Goal: Task Accomplishment & Management: Manage account settings

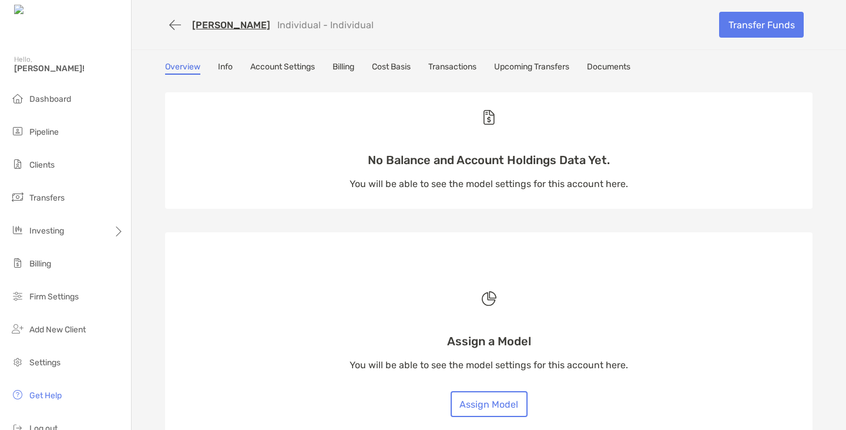
click at [219, 21] on link "[PERSON_NAME]" at bounding box center [231, 24] width 78 height 11
click at [25, 91] on li "Dashboard" at bounding box center [65, 100] width 131 height 24
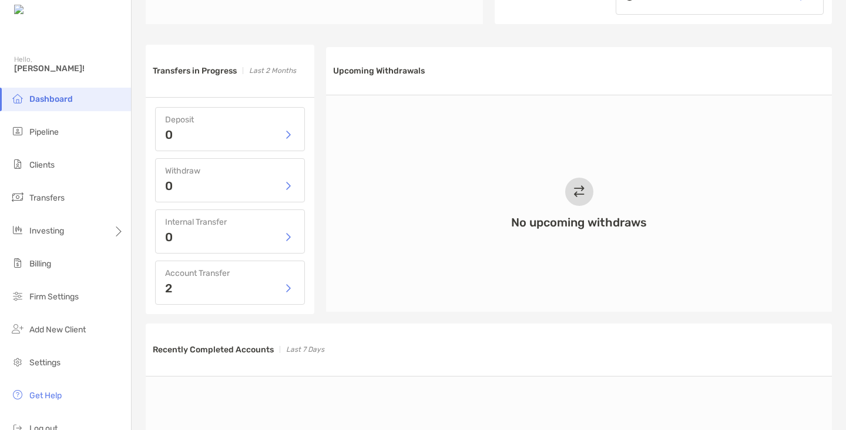
scroll to position [542, 0]
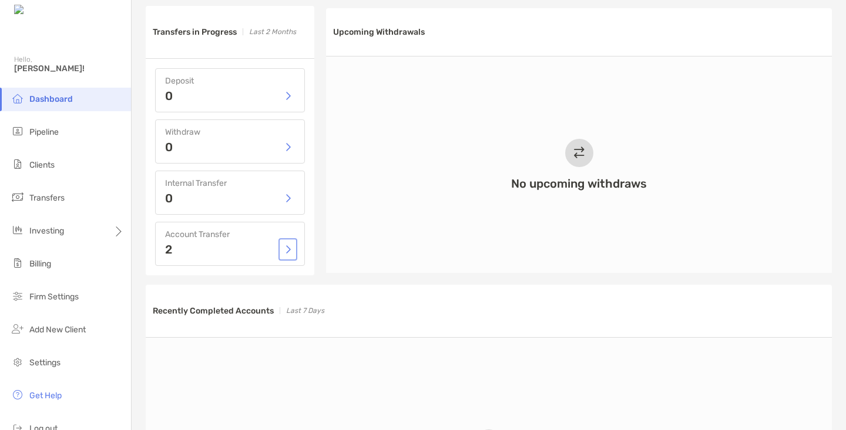
click at [281, 251] on button "button" at bounding box center [288, 249] width 14 height 18
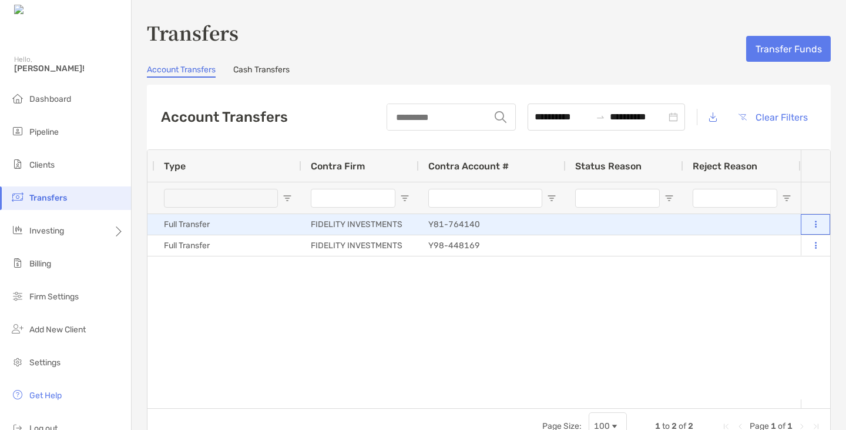
click at [810, 219] on button at bounding box center [815, 225] width 11 height 12
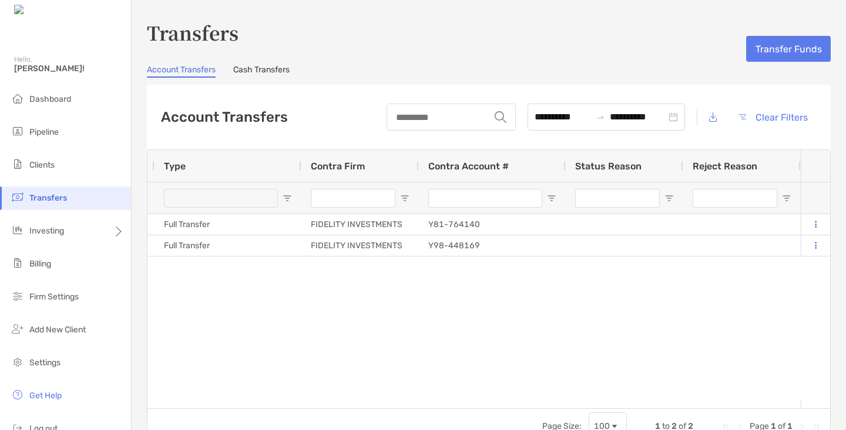
click at [659, 305] on div "[PERSON_NAME] Incoming [DATE] 11:36 am Pending Approval Full Transfer FIDELITY …" at bounding box center [473, 306] width 653 height 185
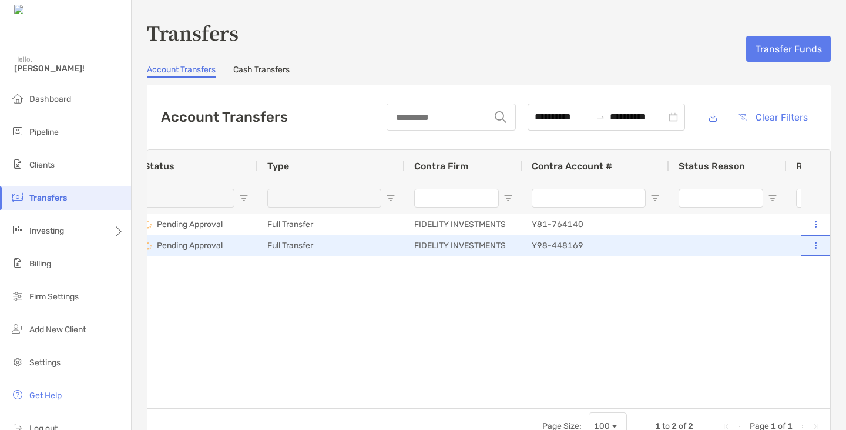
click at [815, 245] on icon at bounding box center [816, 246] width 2 height 8
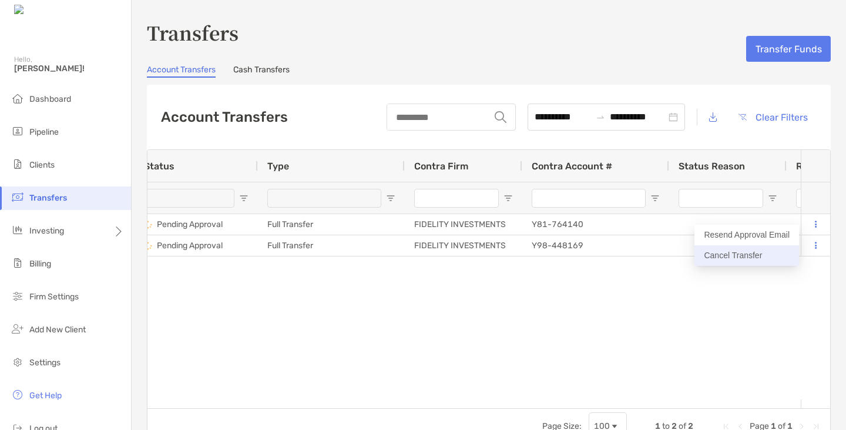
click at [756, 261] on button "Cancel Transfer" at bounding box center [747, 255] width 105 height 21
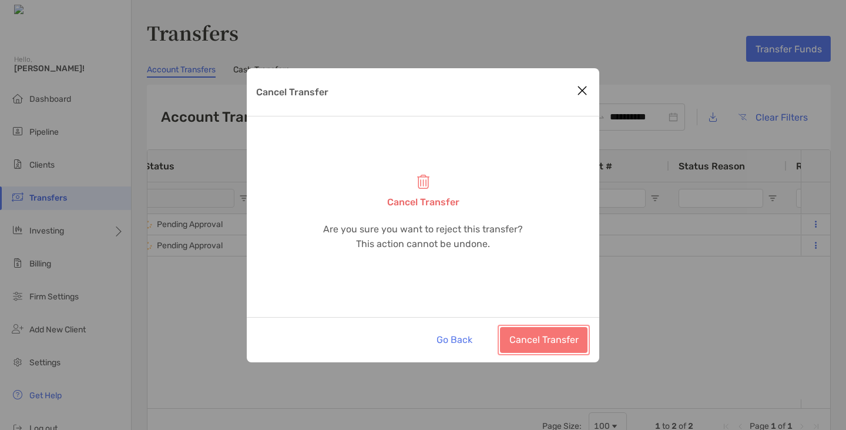
click at [542, 349] on button "Cancel Transfer" at bounding box center [544, 340] width 88 height 26
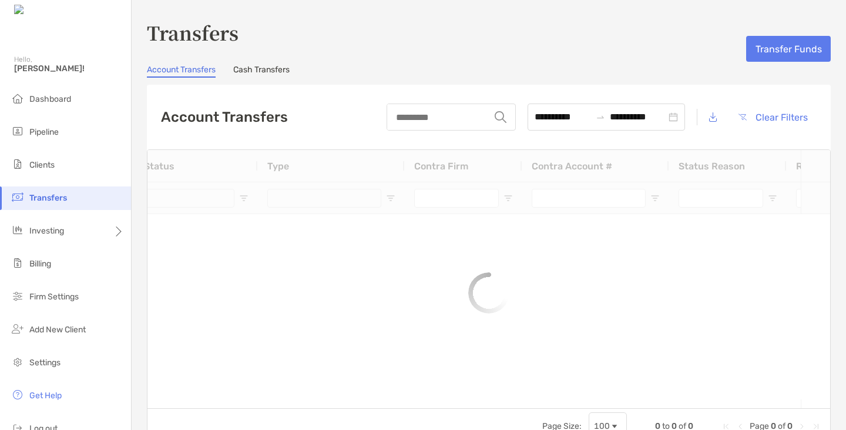
type input "**********"
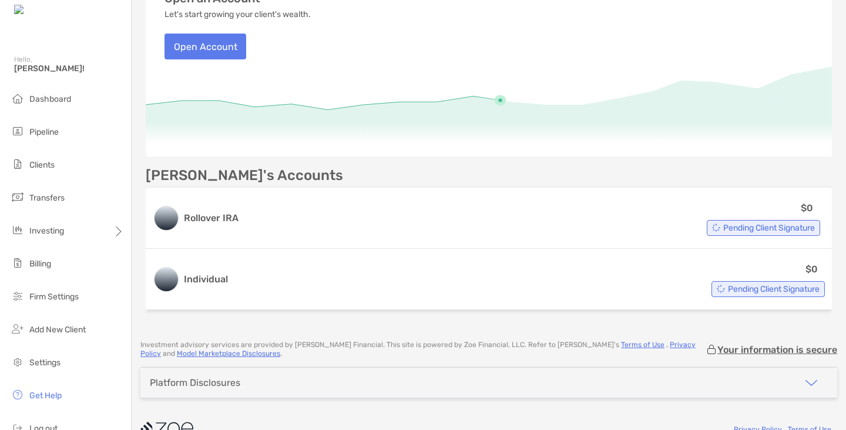
scroll to position [160, 0]
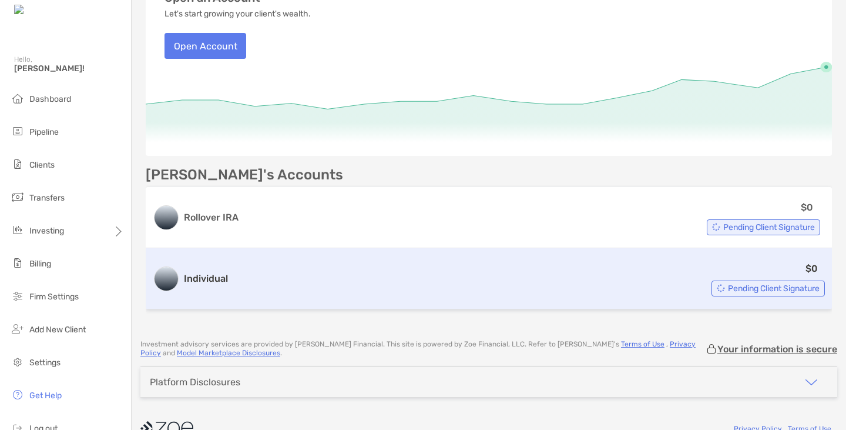
click at [737, 286] on span "Pending Client Signature" at bounding box center [774, 288] width 92 height 6
